Goal: Information Seeking & Learning: Learn about a topic

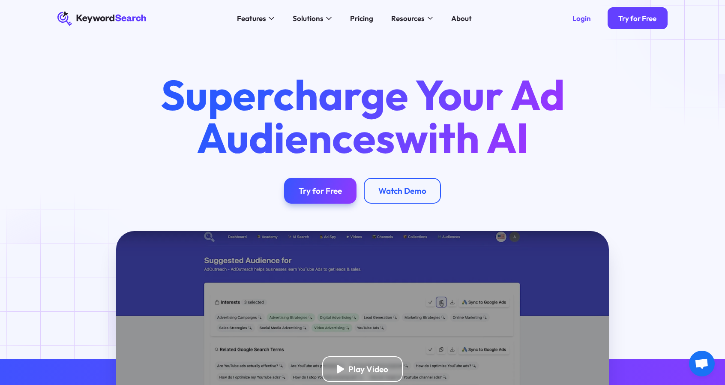
click at [61, 307] on div "Play Video" at bounding box center [363, 369] width 640 height 276
drag, startPoint x: 391, startPoint y: 135, endPoint x: 444, endPoint y: 135, distance: 53.2
click at [444, 135] on h1 "Supercharge Your Ad Audiences with AI" at bounding box center [363, 116] width 439 height 87
click at [335, 118] on h1 "Supercharge Your Ad Audiences with AI" at bounding box center [363, 116] width 439 height 87
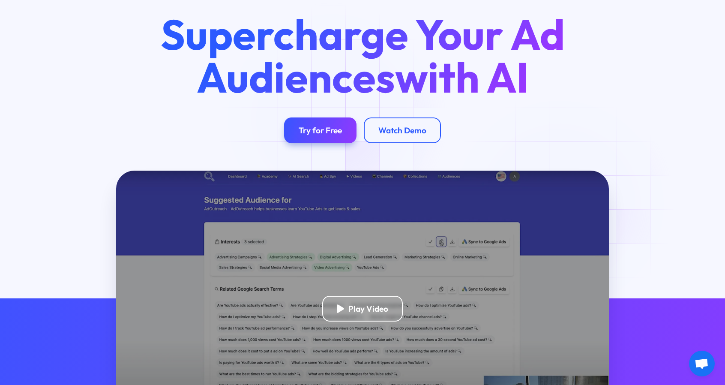
scroll to position [86, 0]
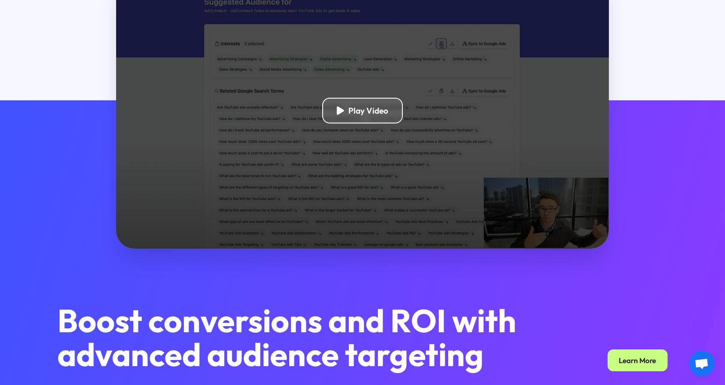
drag, startPoint x: 318, startPoint y: 181, endPoint x: 316, endPoint y: 185, distance: 4.4
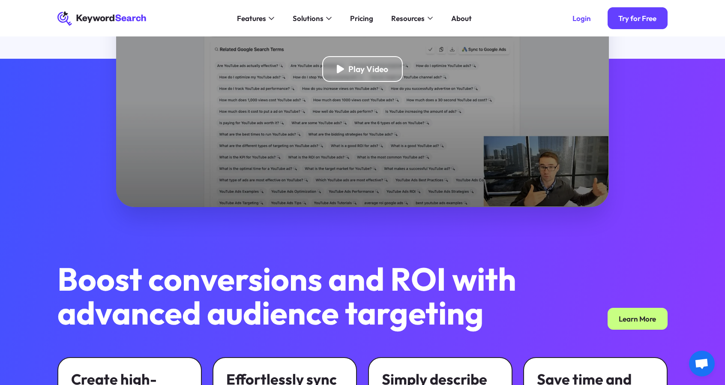
scroll to position [171, 0]
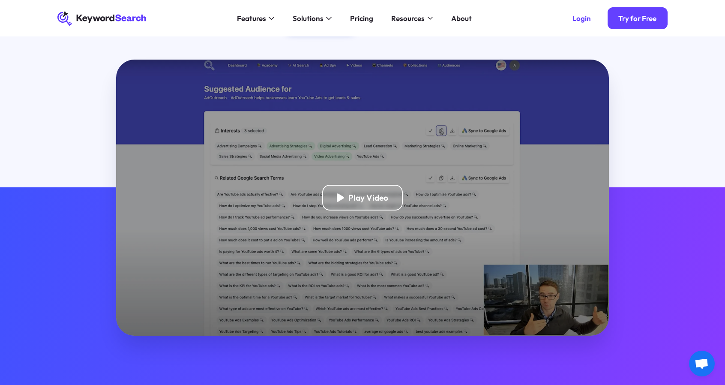
click at [316, 185] on div "Play Video" at bounding box center [362, 198] width 493 height 276
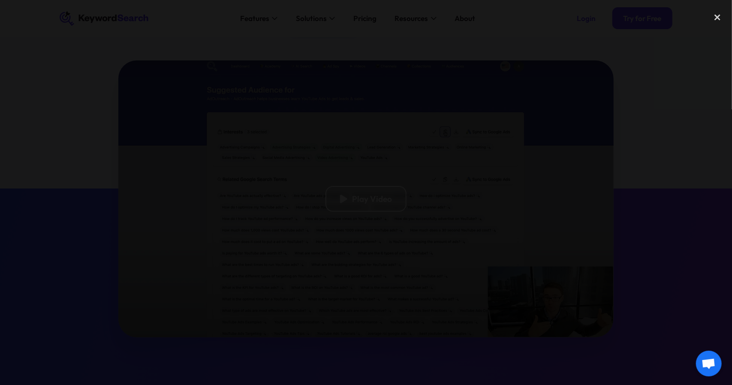
click at [646, 262] on div at bounding box center [366, 193] width 732 height 370
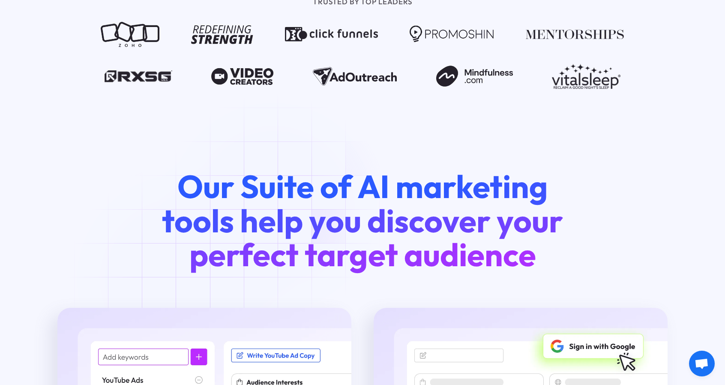
scroll to position [943, 0]
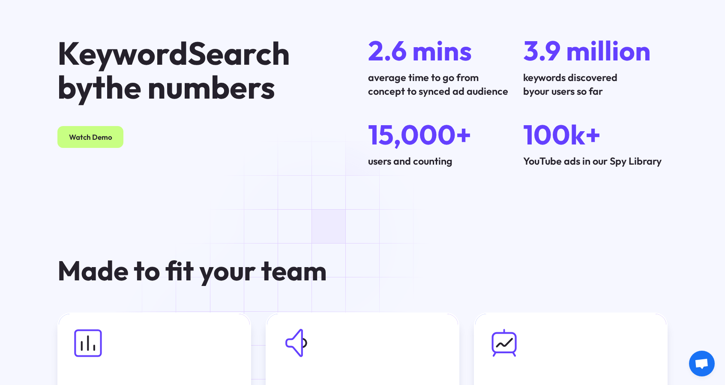
scroll to position [2529, 0]
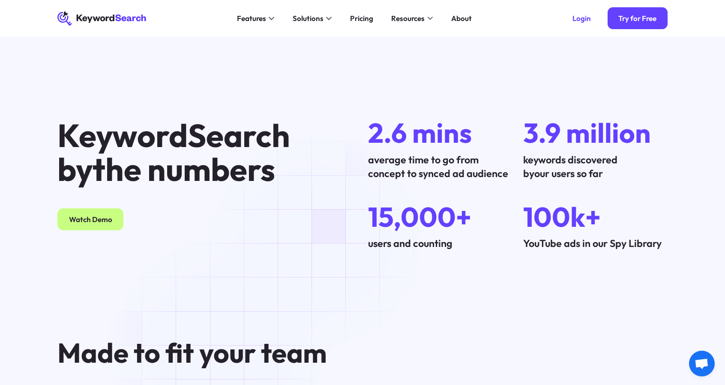
drag, startPoint x: 319, startPoint y: 241, endPoint x: 310, endPoint y: 241, distance: 9.4
click at [310, 241] on div "KeywordSearch by the numbers Watch Demo" at bounding box center [207, 184] width 311 height 132
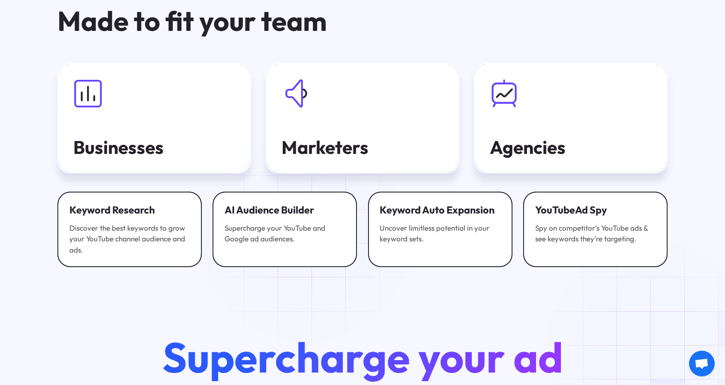
scroll to position [2872, 0]
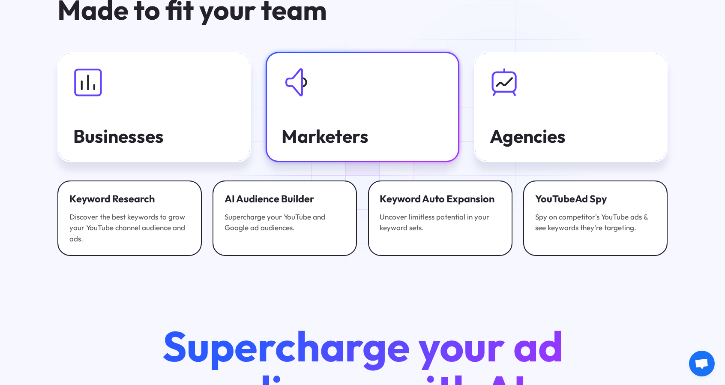
click at [340, 146] on div "Marketers" at bounding box center [363, 136] width 162 height 20
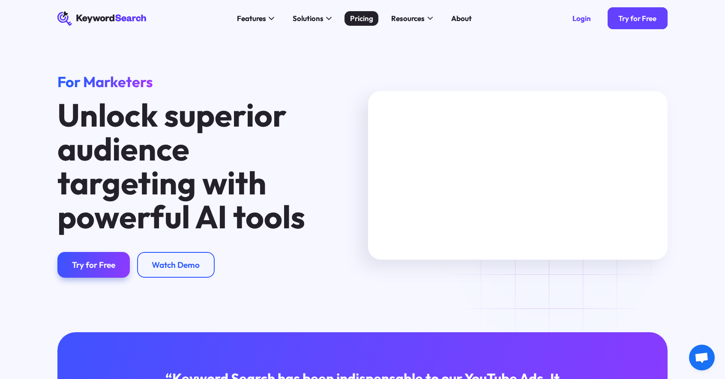
click at [351, 18] on div "Pricing" at bounding box center [361, 18] width 23 height 11
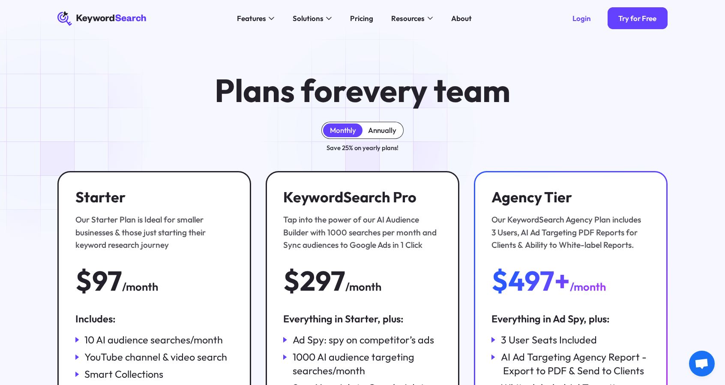
click at [375, 136] on div "Annually" at bounding box center [382, 130] width 39 height 14
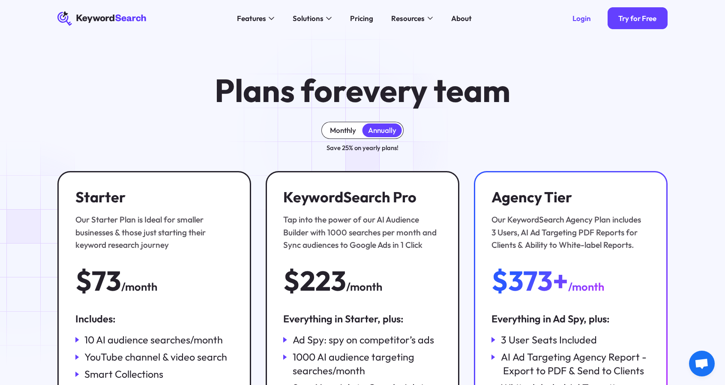
click at [344, 136] on div "Monthly" at bounding box center [342, 130] width 39 height 14
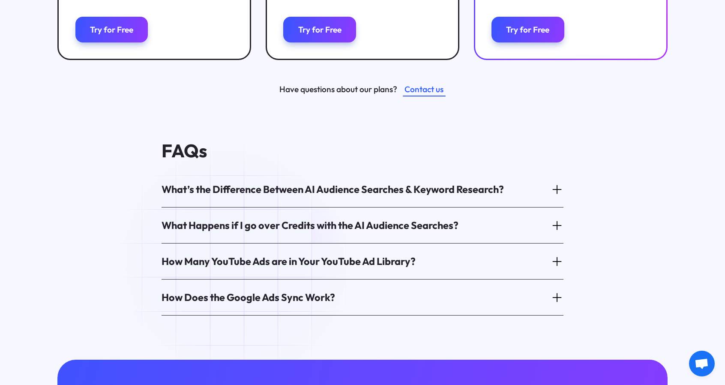
scroll to position [429, 0]
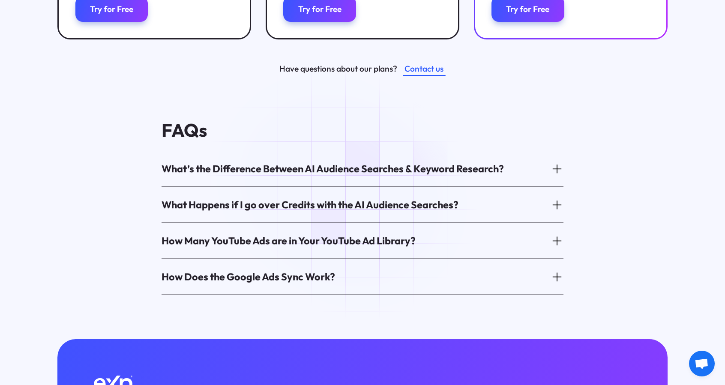
click at [366, 205] on div "What Happens if I go over Credits with the AI Audience Searches?" at bounding box center [310, 205] width 297 height 14
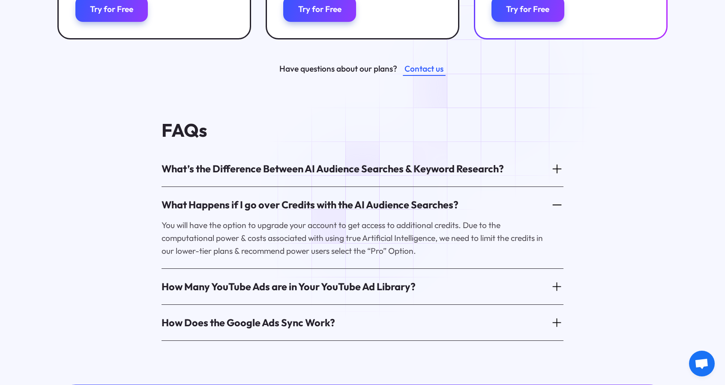
click at [366, 206] on div "What Happens if I go over Credits with the AI Audience Searches?" at bounding box center [310, 205] width 297 height 14
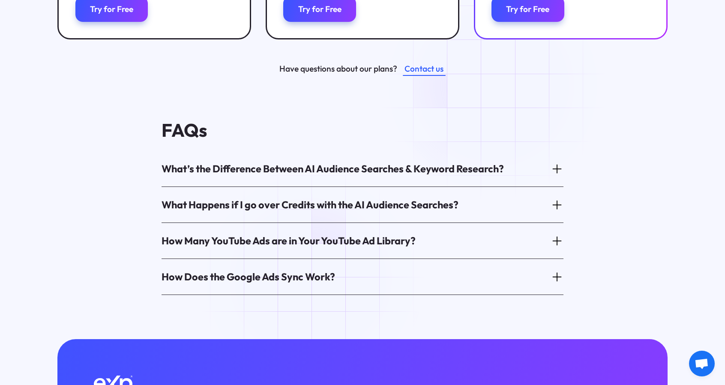
click at [313, 279] on div "How Does the Google Ads Sync Work?" at bounding box center [249, 277] width 174 height 14
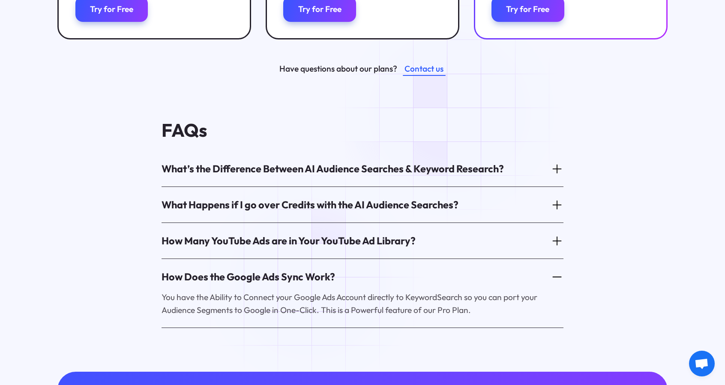
click at [313, 279] on div "How Does the Google Ads Sync Work?" at bounding box center [249, 277] width 174 height 14
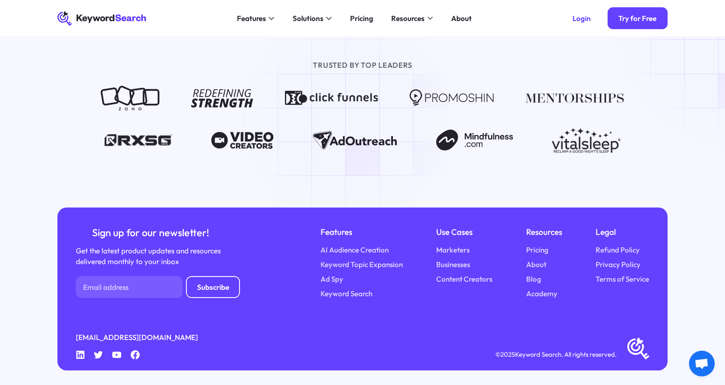
scroll to position [0, 0]
